Goal: Find specific page/section: Find specific page/section

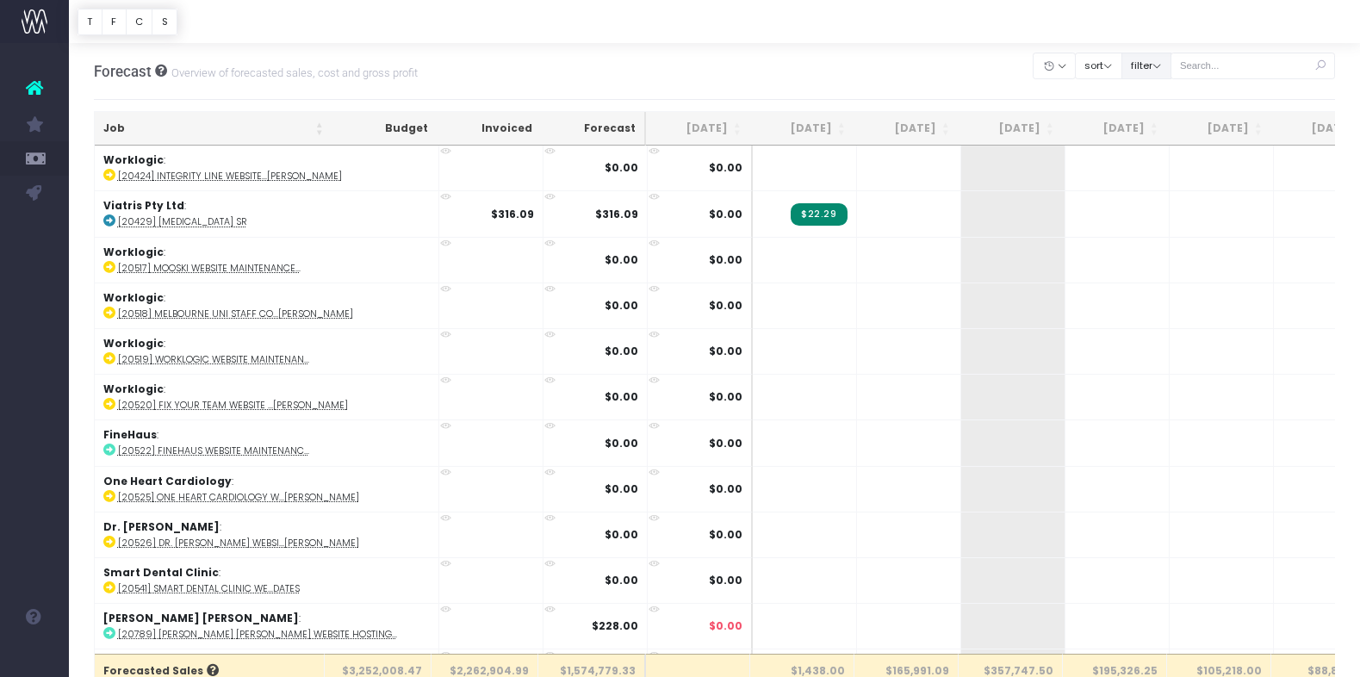
click at [1168, 70] on button "filter" at bounding box center [1146, 66] width 50 height 27
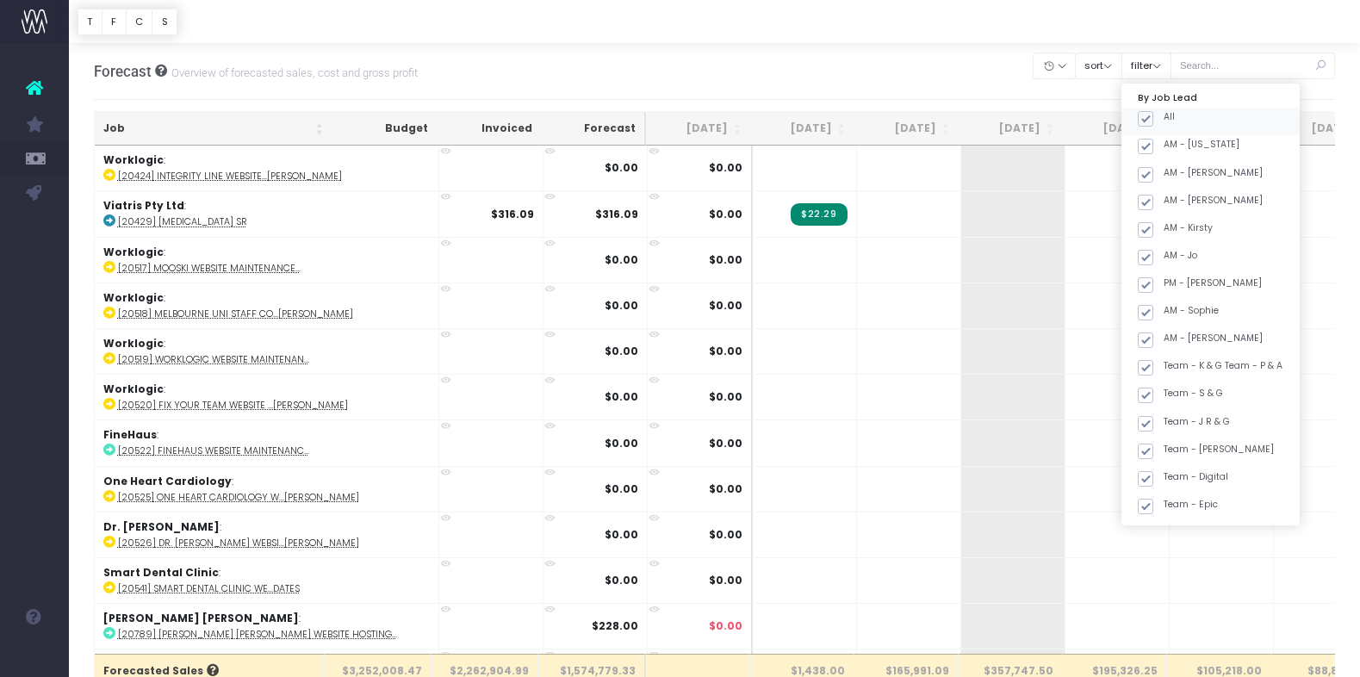
click at [1153, 117] on span at bounding box center [1144, 118] width 15 height 15
click at [1168, 117] on input "All" at bounding box center [1168, 115] width 11 height 11
checkbox input "false"
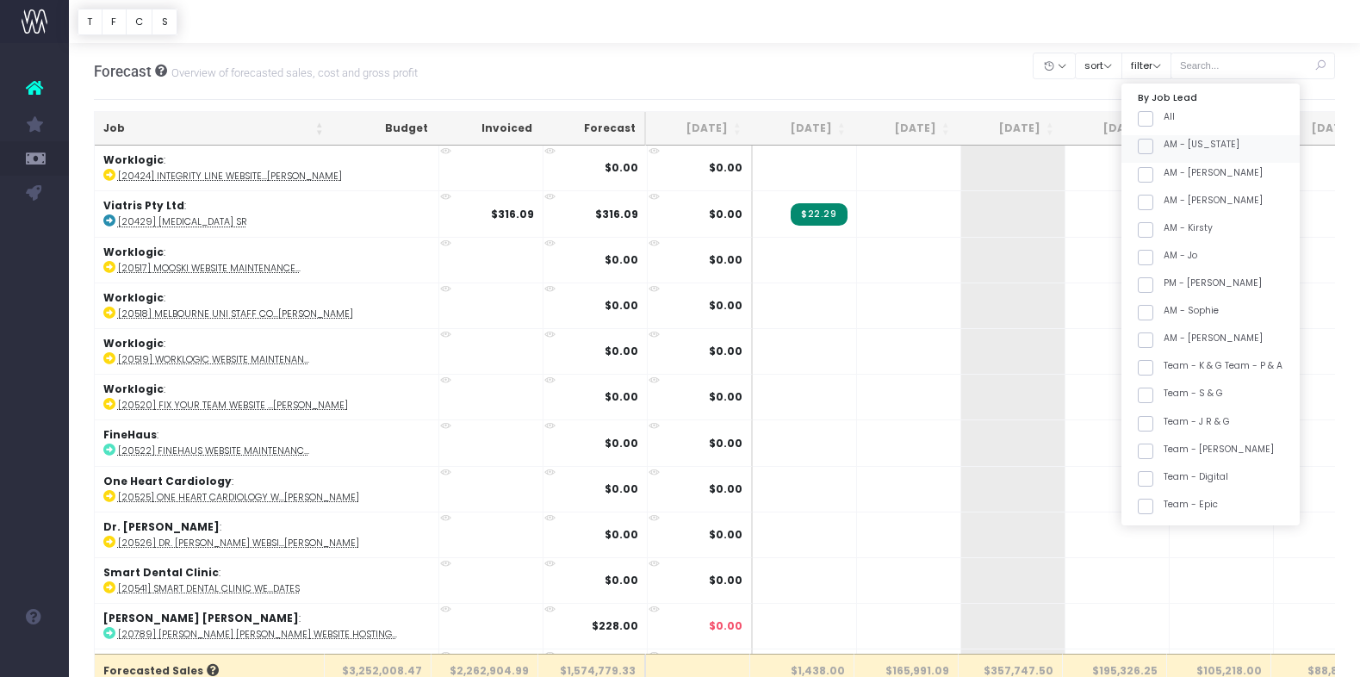
checkbox input "false"
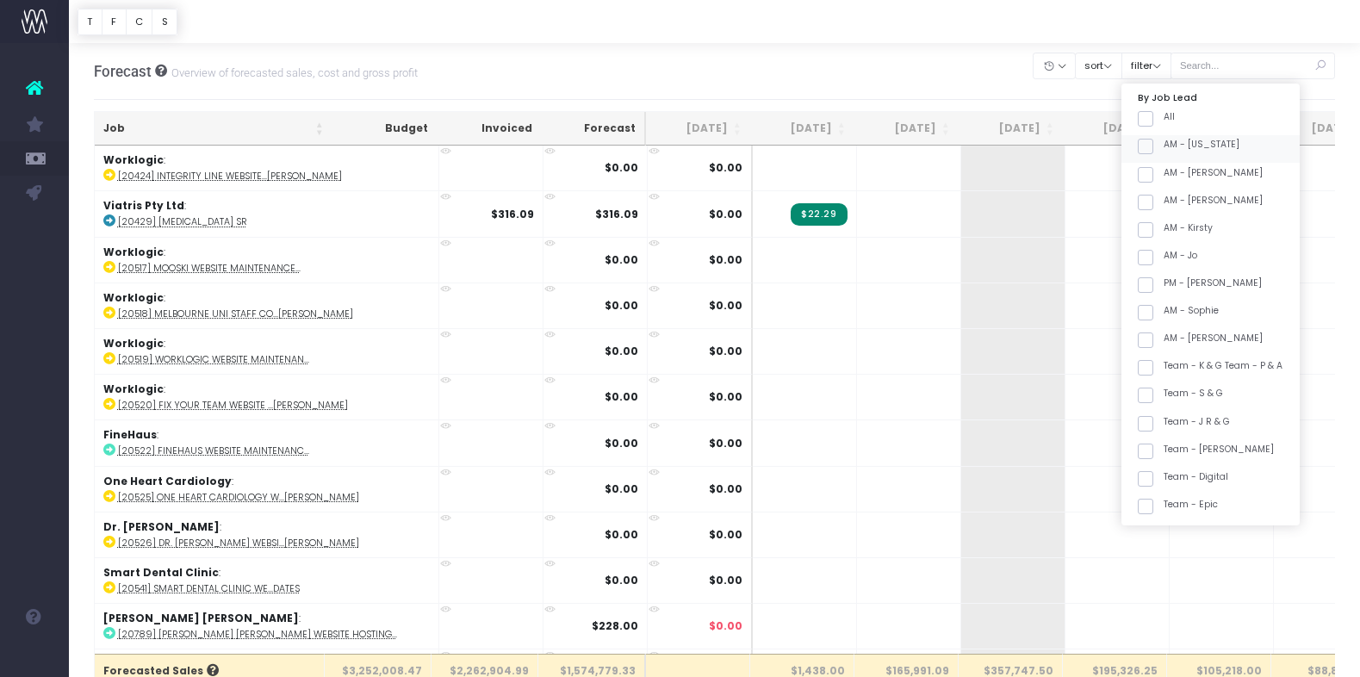
checkbox input "false"
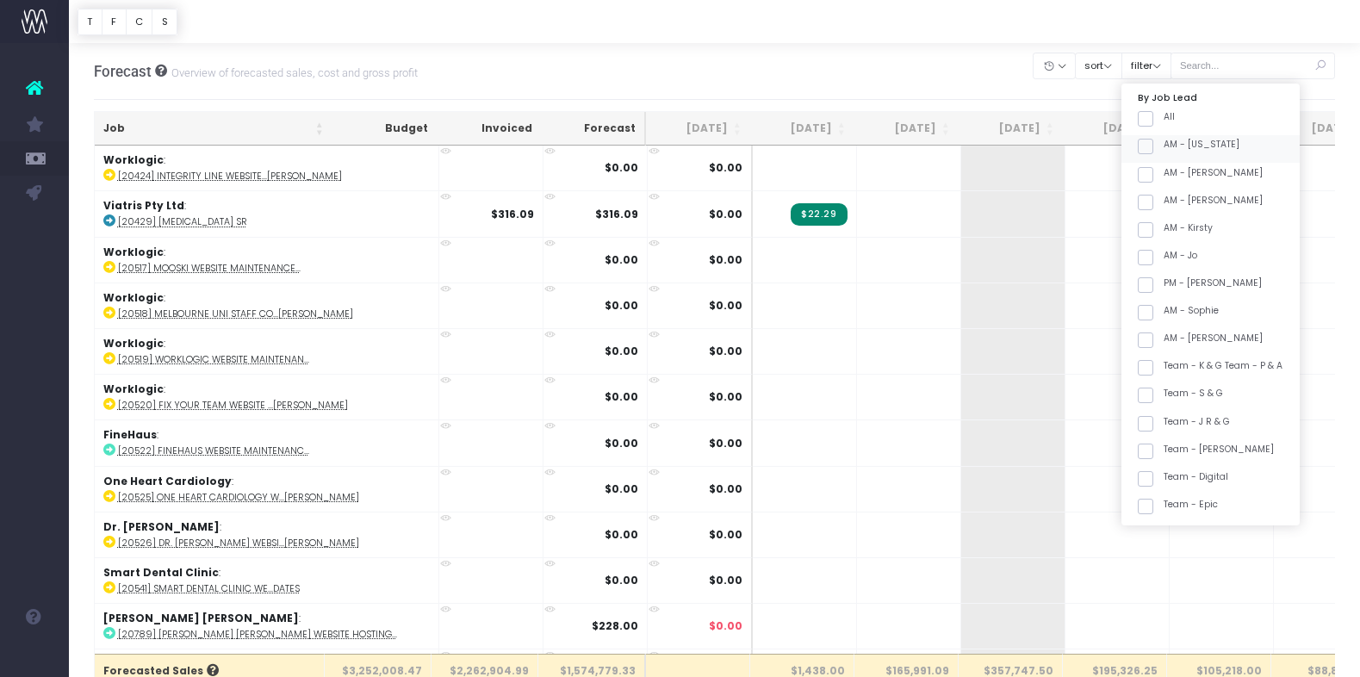
checkbox input "false"
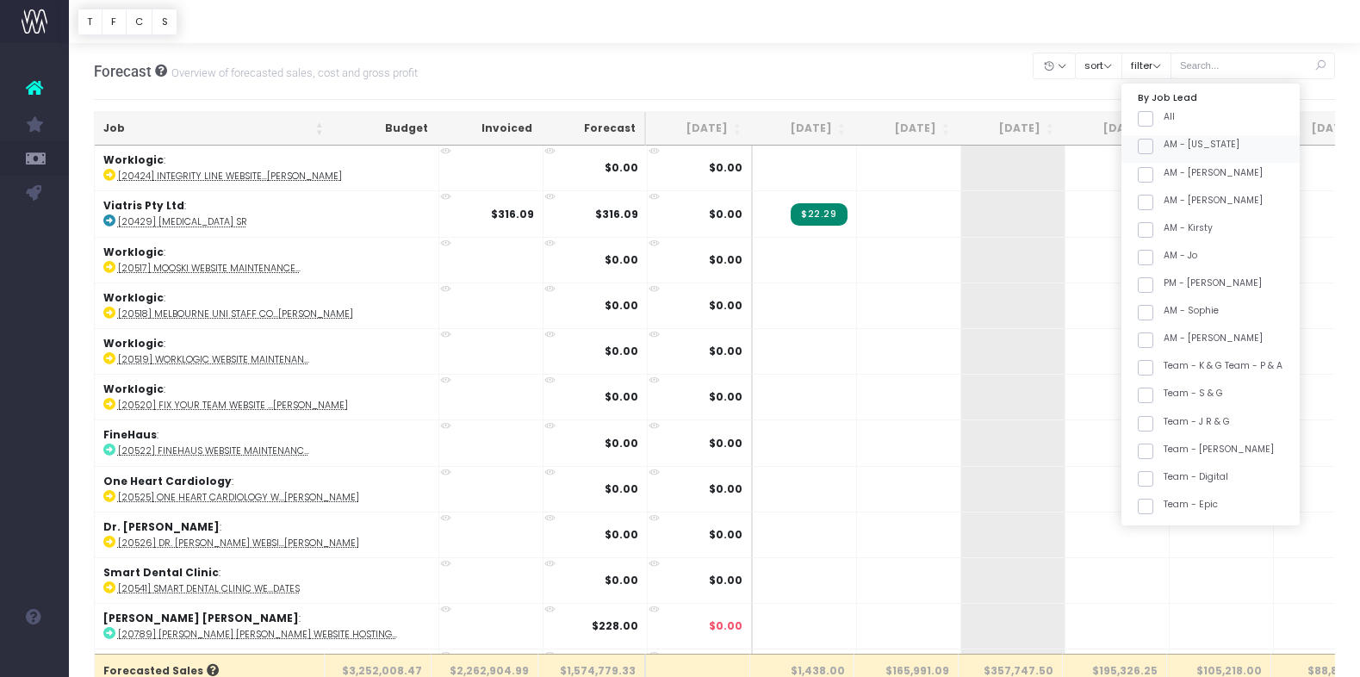
checkbox input "false"
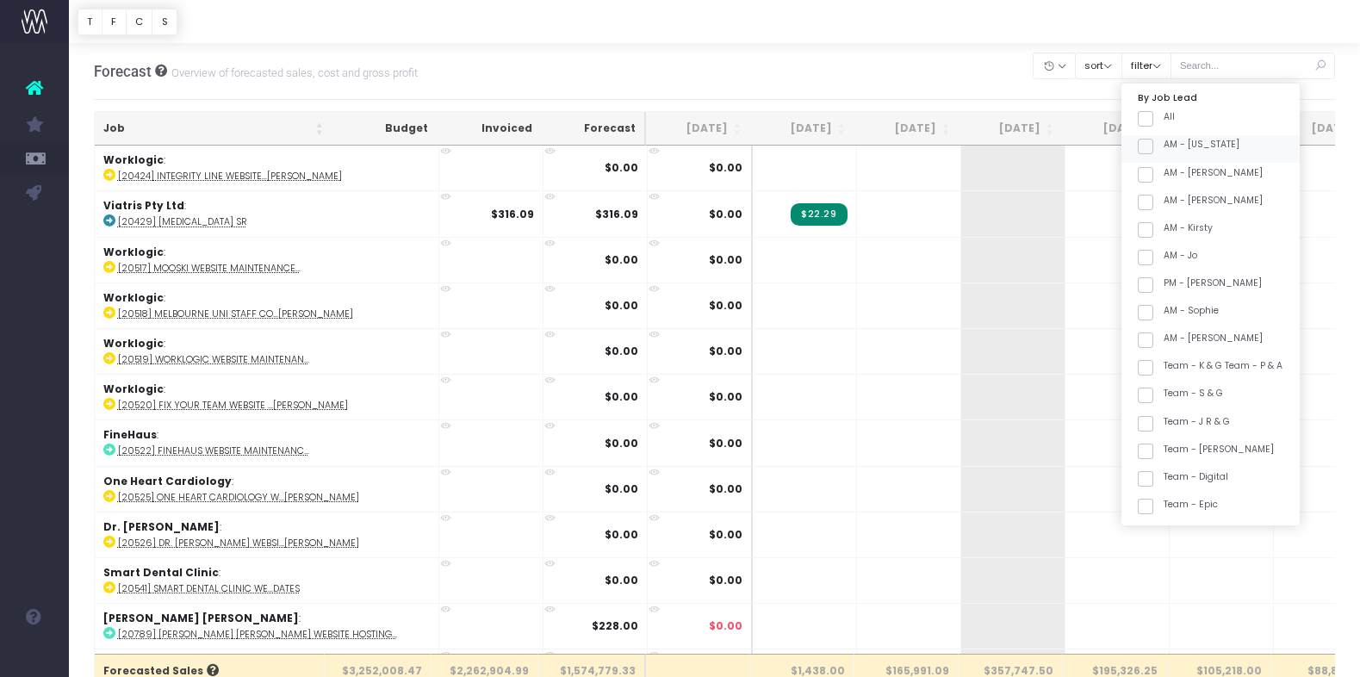
checkbox input "false"
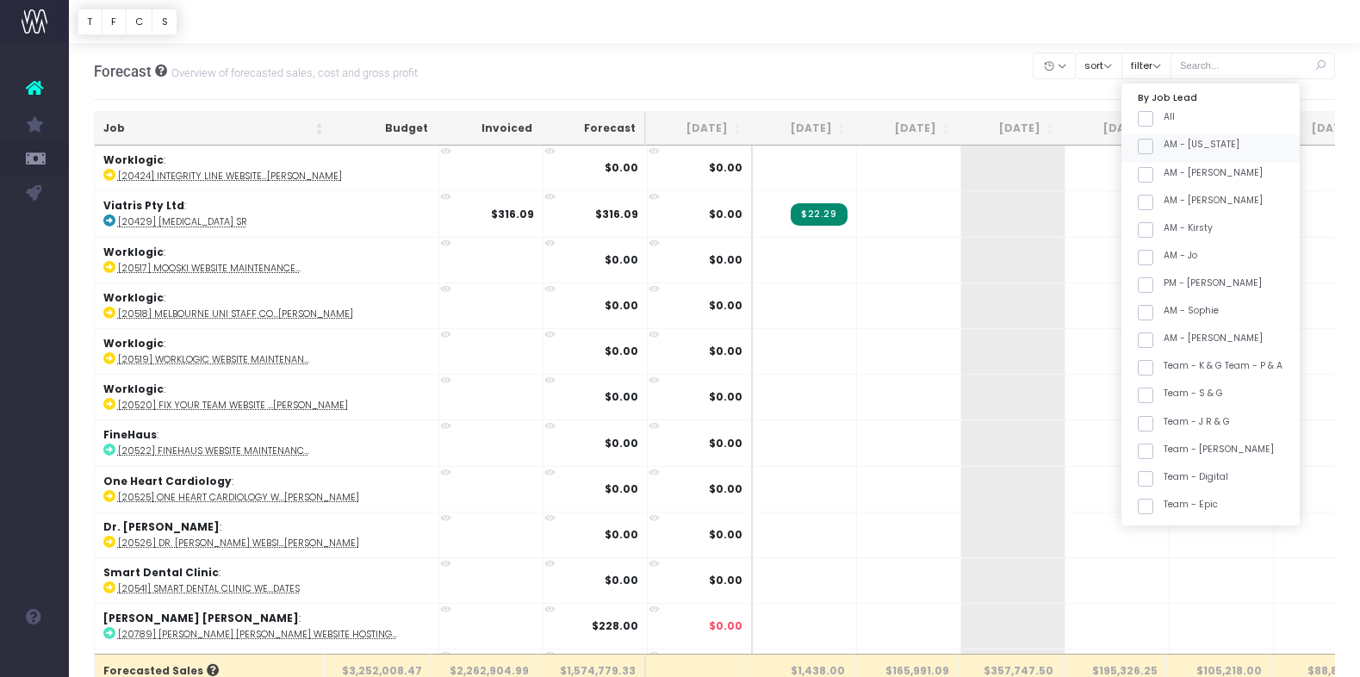
checkbox input "false"
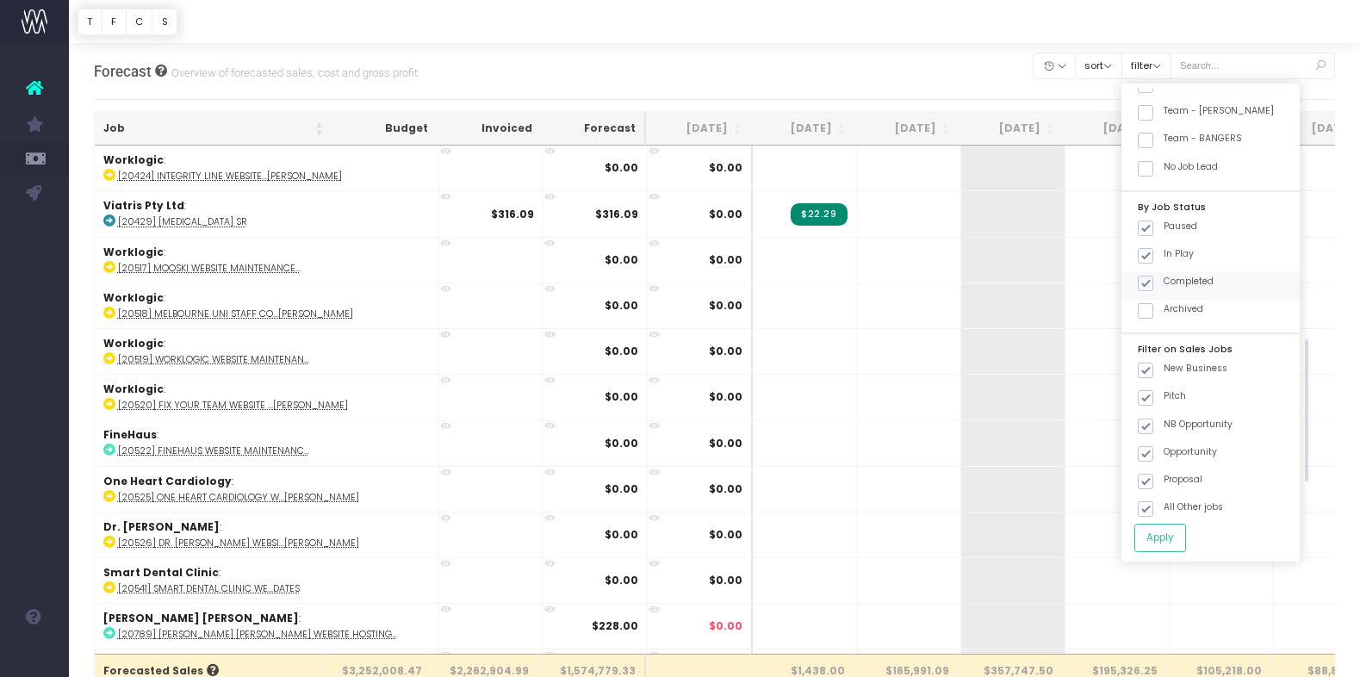
scroll to position [759, 0]
click at [1233, 112] on div "Team - [PERSON_NAME]" at bounding box center [1210, 109] width 178 height 28
click at [1153, 101] on span at bounding box center [1144, 105] width 15 height 15
click at [1163, 101] on input "Team - [PERSON_NAME]" at bounding box center [1168, 102] width 11 height 11
checkbox input "true"
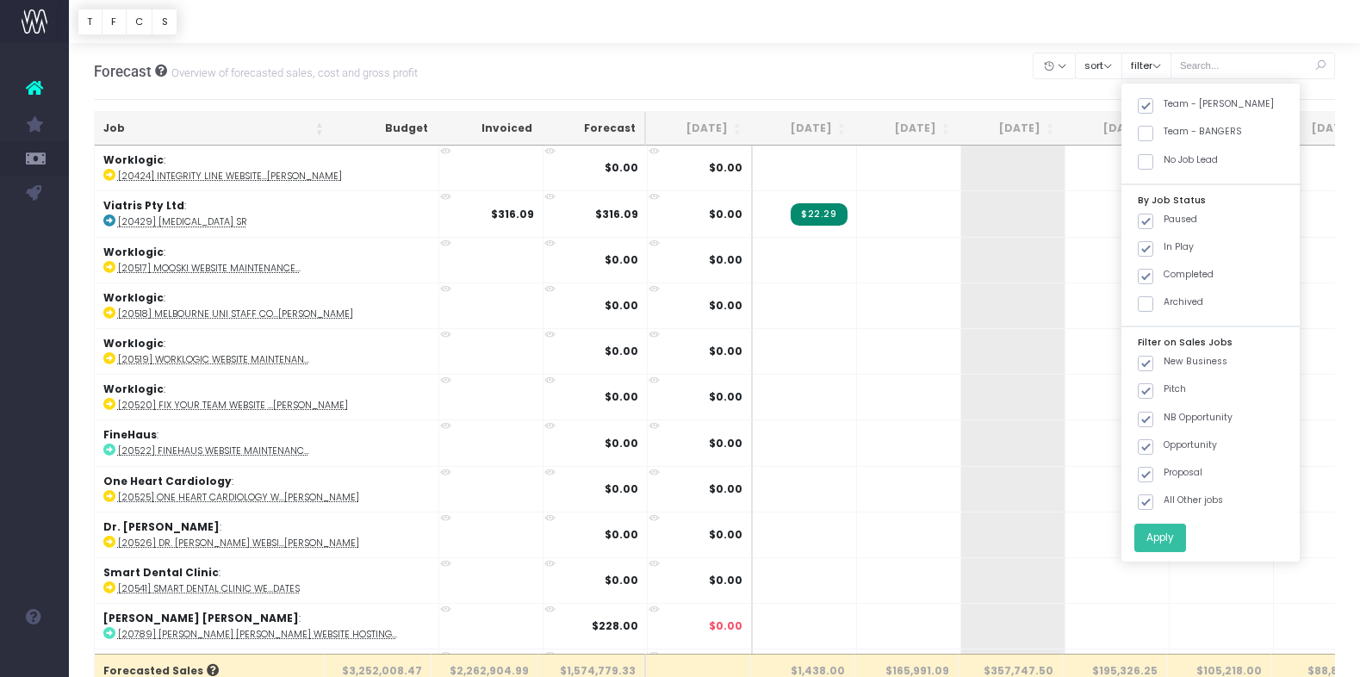
click at [1186, 530] on button "Apply" at bounding box center [1160, 538] width 52 height 28
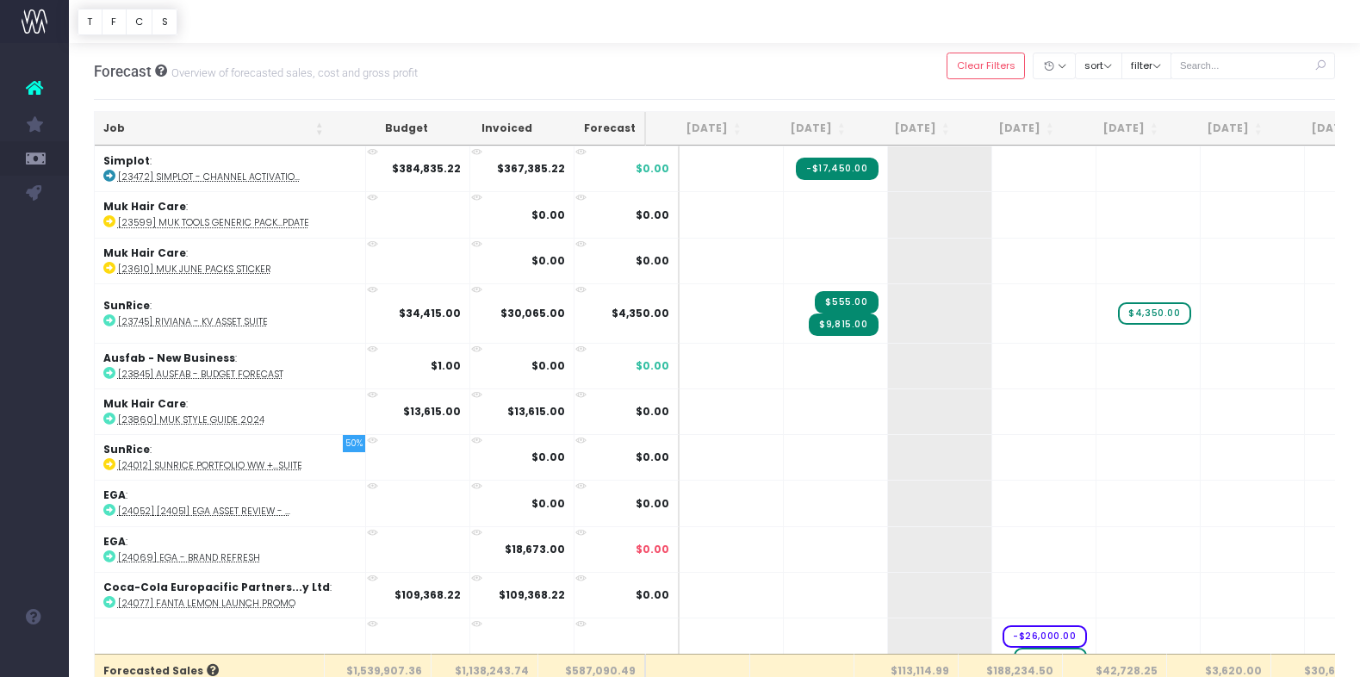
click at [249, 131] on th "Job" at bounding box center [214, 129] width 238 height 34
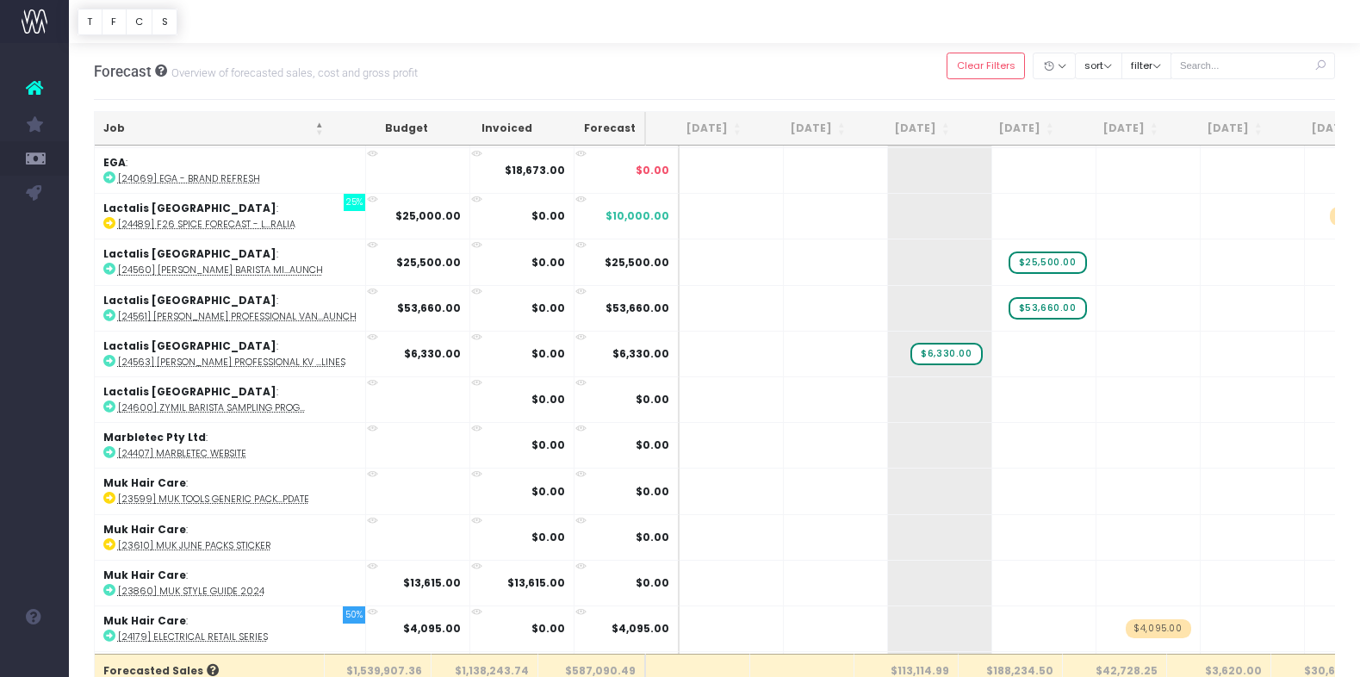
scroll to position [685, 0]
